Goal: Navigation & Orientation: Find specific page/section

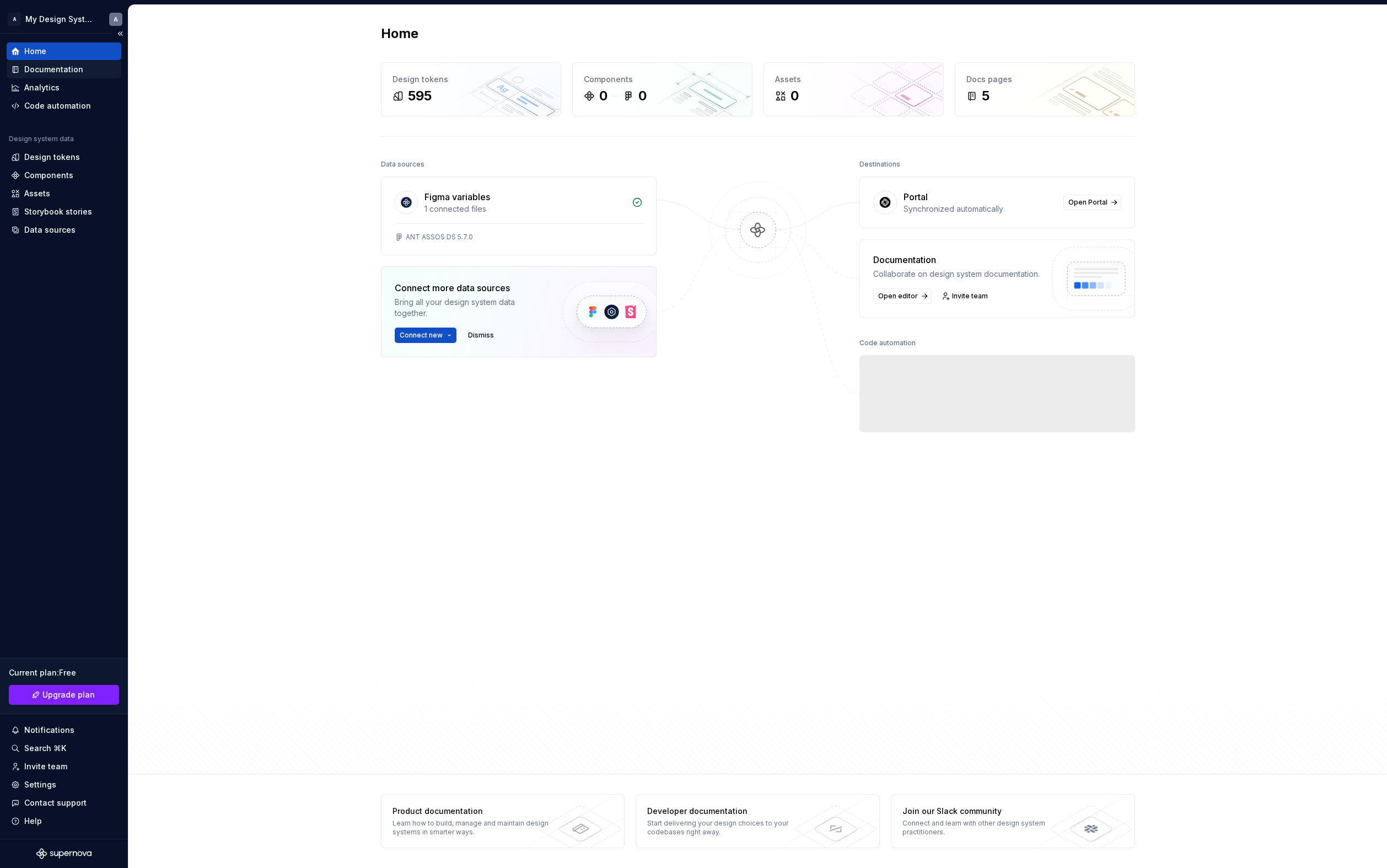
click at [74, 66] on div "Documentation" at bounding box center [53, 70] width 59 height 11
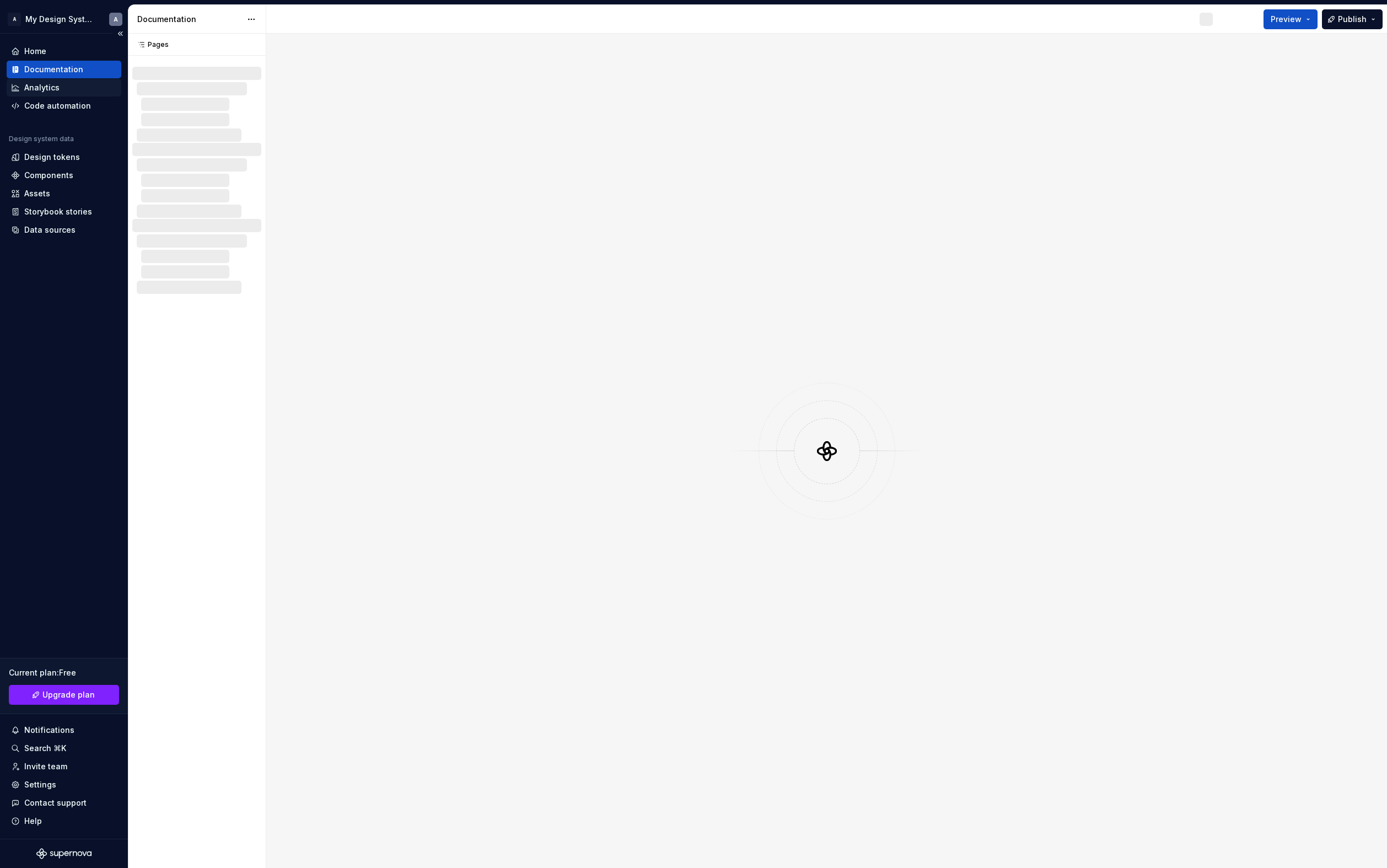
click at [69, 85] on div "Analytics" at bounding box center [64, 87] width 106 height 11
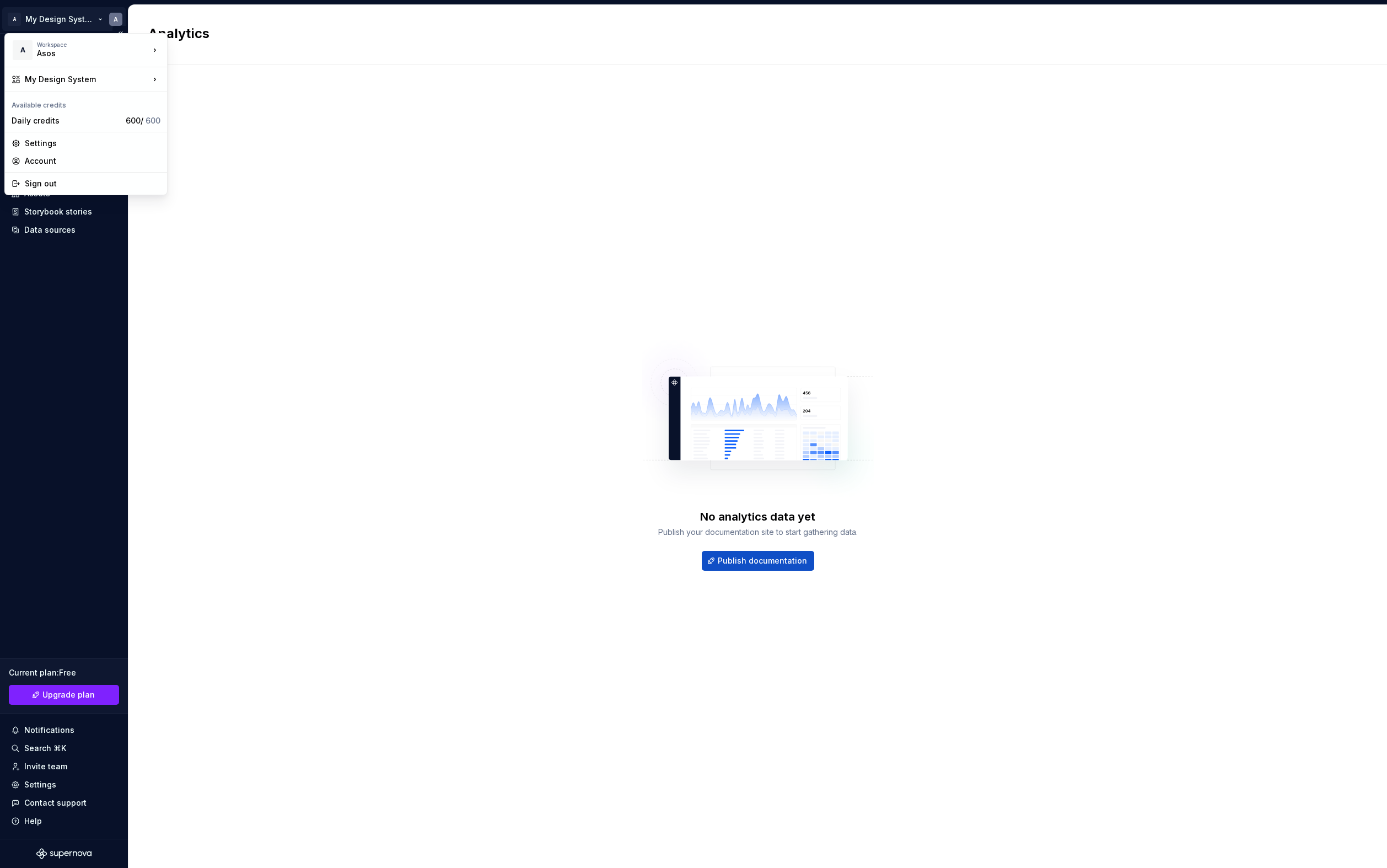
click at [90, 17] on html "A My Design System A Home Documentation Analytics Code automation Design system…" at bounding box center [693, 434] width 1387 height 868
click at [62, 182] on div "Sign out" at bounding box center [92, 184] width 135 height 11
